Goal: Ask a question

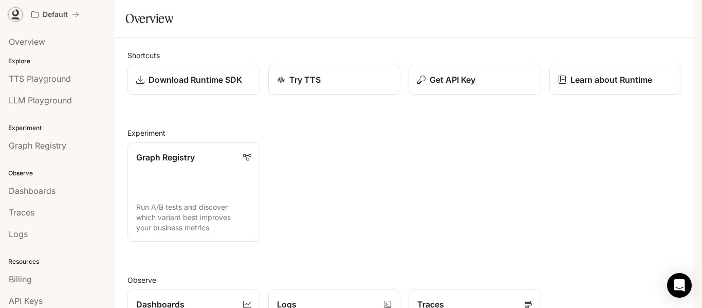
click at [9, 16] on link at bounding box center [15, 14] width 14 height 14
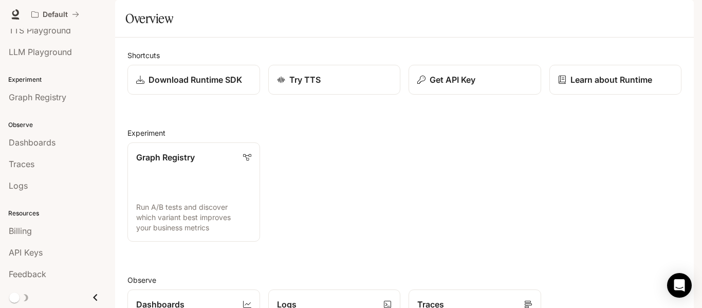
scroll to position [16, 0]
click at [674, 289] on icon "Open Intercom Messenger" at bounding box center [679, 285] width 13 height 13
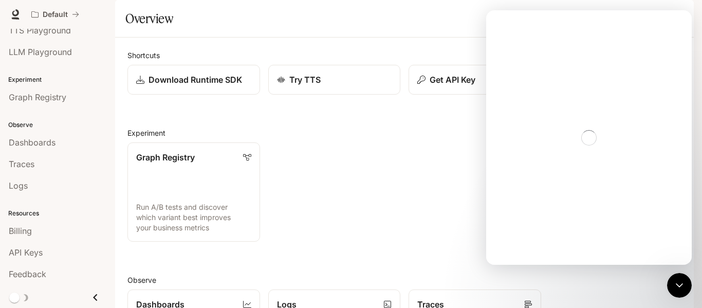
scroll to position [0, 0]
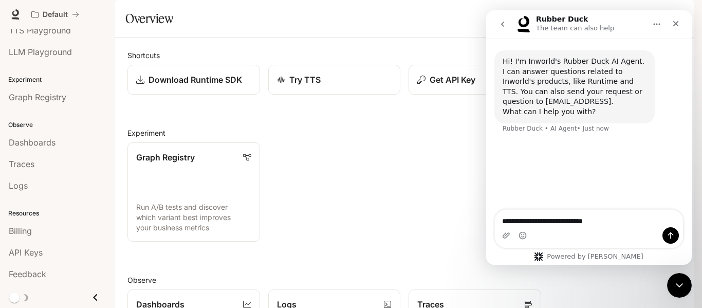
type textarea "**********"
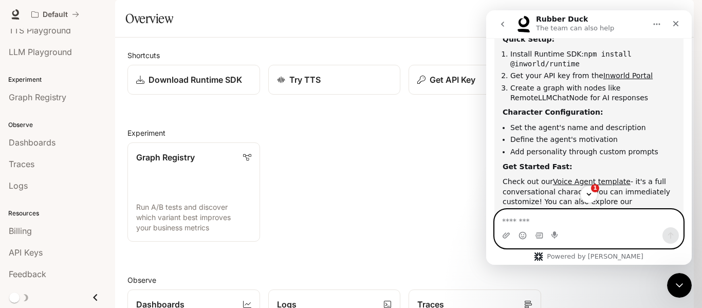
scroll to position [119, 0]
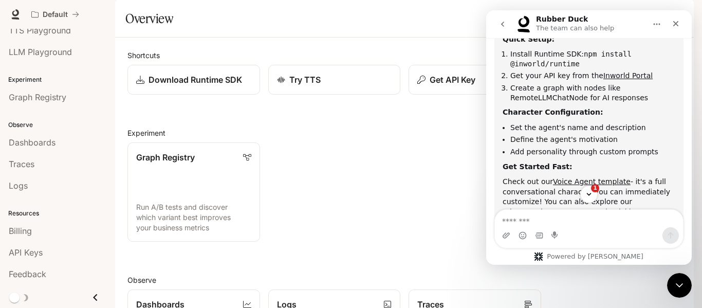
click at [392, 38] on section "Overview" at bounding box center [404, 19] width 579 height 38
click at [678, 21] on icon "Close" at bounding box center [676, 24] width 8 height 8
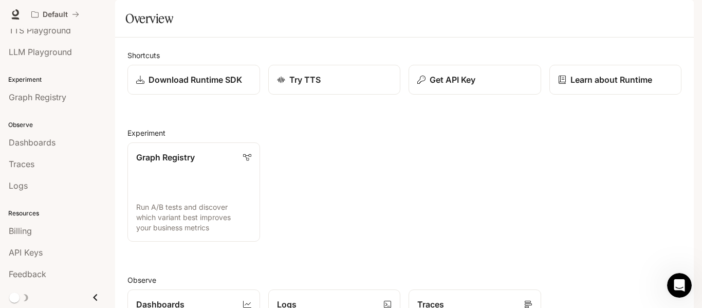
scroll to position [222, 0]
